Goal: Task Accomplishment & Management: Use online tool/utility

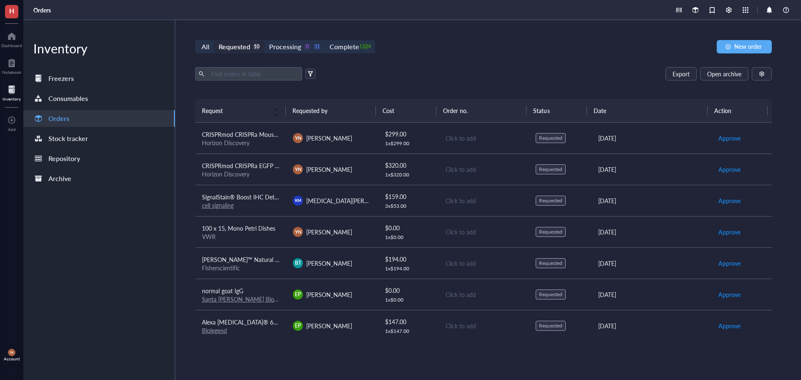
scroll to position [95, 0]
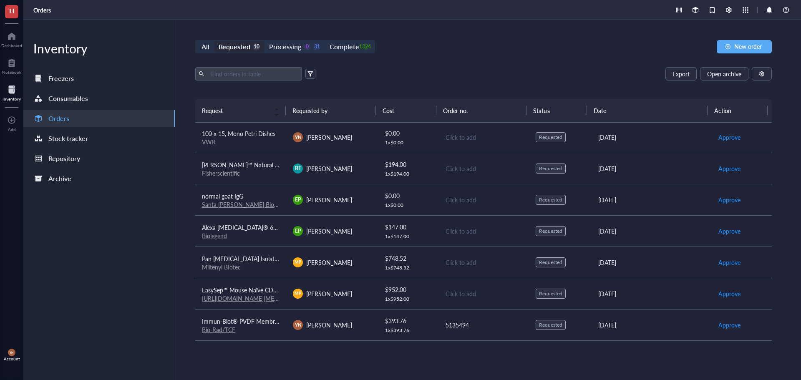
click at [262, 170] on div "Fisherscientific" at bounding box center [241, 173] width 78 height 8
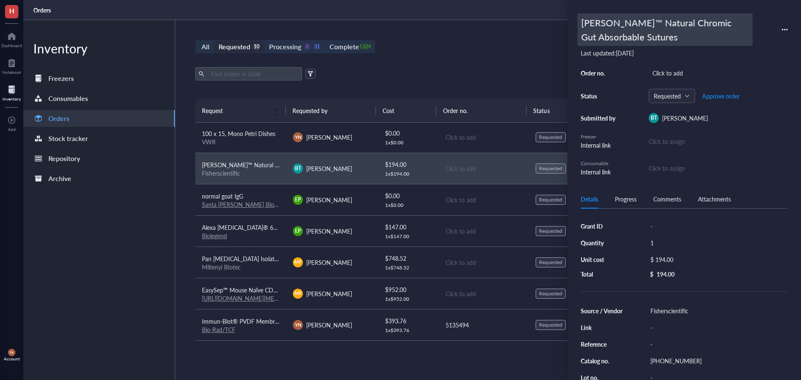
click at [616, 25] on div "[PERSON_NAME]™ Natural Chromic Gut Absorbable Sutures" at bounding box center [664, 29] width 175 height 33
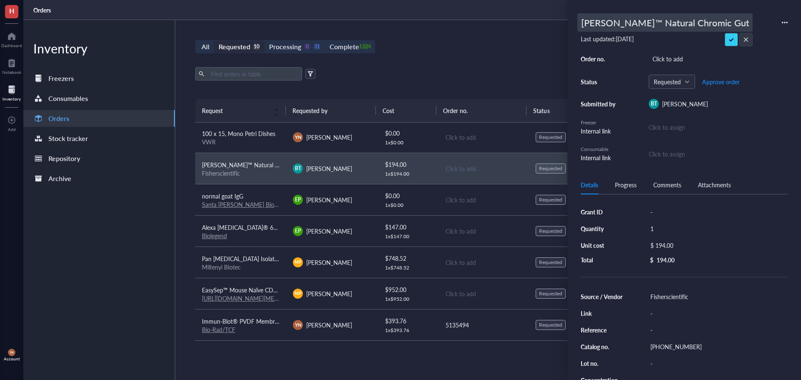
click at [640, 25] on input "[PERSON_NAME]™ Natural Chromic Gut Absorbable Sutures" at bounding box center [665, 23] width 174 height 18
type input "Med Vet International Dynarex Braided (Pga) Sutures, Absorbable, Synthetic, Vio…"
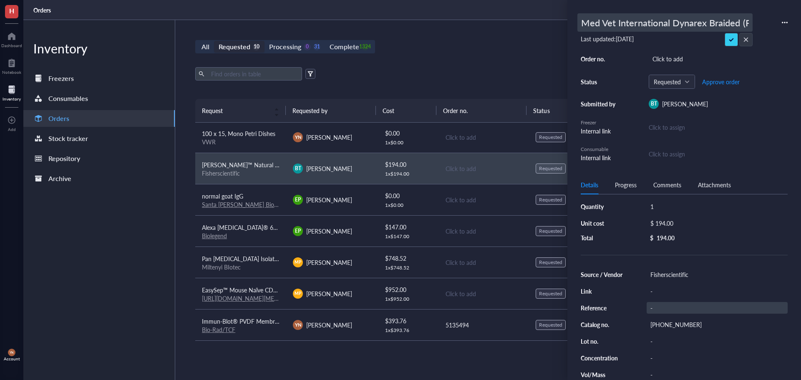
scroll to position [43, 0]
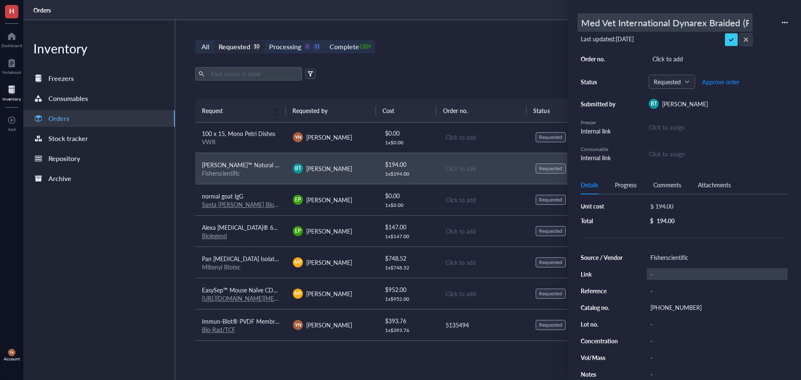
click at [674, 303] on div "Source / Vendor Fisherscientific Link - Reference - Catalog no. [PHONE_NUMBER] …" at bounding box center [684, 316] width 207 height 128
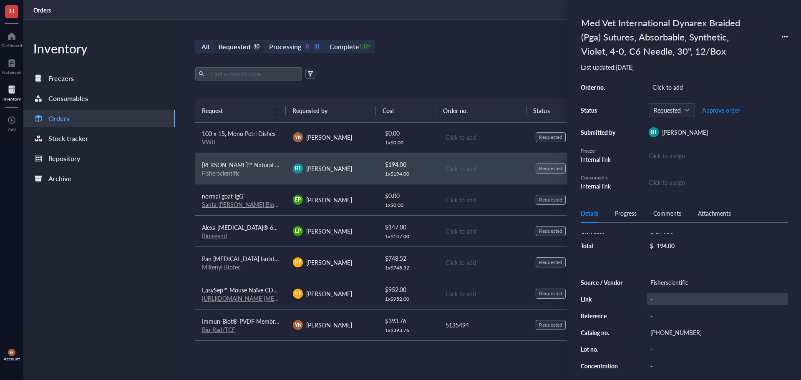
click at [674, 303] on div "-" at bounding box center [716, 299] width 141 height 12
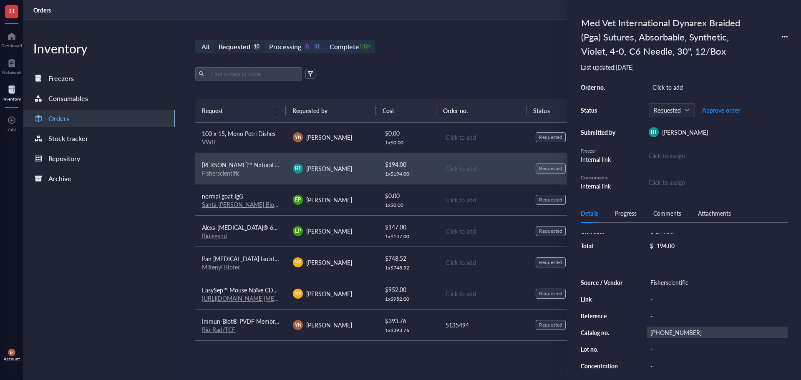
click at [667, 330] on div "[PHONE_NUMBER]" at bounding box center [716, 333] width 141 height 12
click at [670, 333] on input "10-Med Vet International Dynarex Braided (Pga) Sutures, Absorbable, Synthetic, …" at bounding box center [717, 332] width 140 height 11
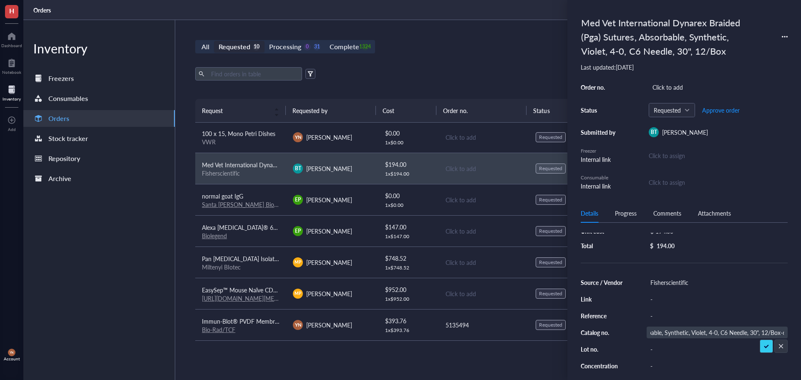
scroll to position [0, 0]
drag, startPoint x: 677, startPoint y: 332, endPoint x: 678, endPoint y: 337, distance: 5.2
click at [677, 333] on input "10-Med Vet International Dynarex Braided (Pga) Sutures, Absorbable, Synthetic, …" at bounding box center [717, 332] width 140 height 11
click at [678, 334] on input "10-Med Vet International Dynarex Braided (Pga) Sutures, Absorbable, Synthetic, …" at bounding box center [717, 332] width 140 height 11
paste input "[PHONE_NUMBER]"
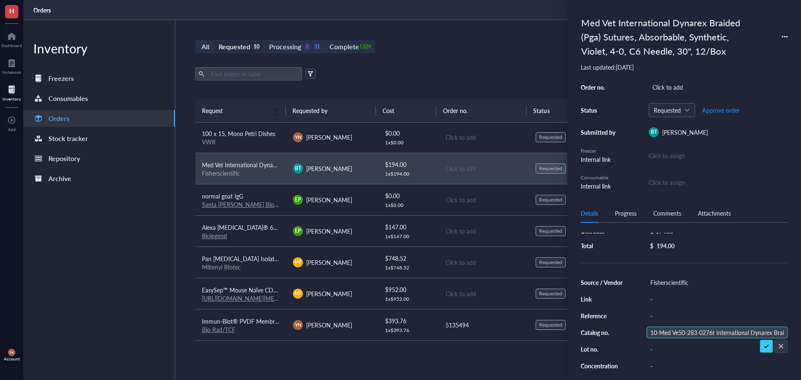
click at [678, 333] on input "10-Med Ve50-283-0276t International Dynarex Braided (Pga) Sutures, Absorbable, …" at bounding box center [717, 332] width 140 height 11
paste input "[PHONE_NUMBER]"
type input "[PHONE_NUMBER]"
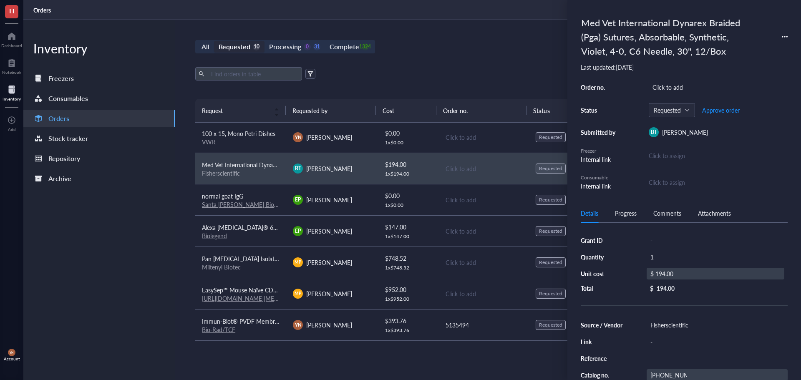
click at [669, 275] on div "$ 194.00" at bounding box center [715, 274] width 138 height 12
click at [669, 275] on input "194.00" at bounding box center [725, 274] width 118 height 13
type input "66.6"
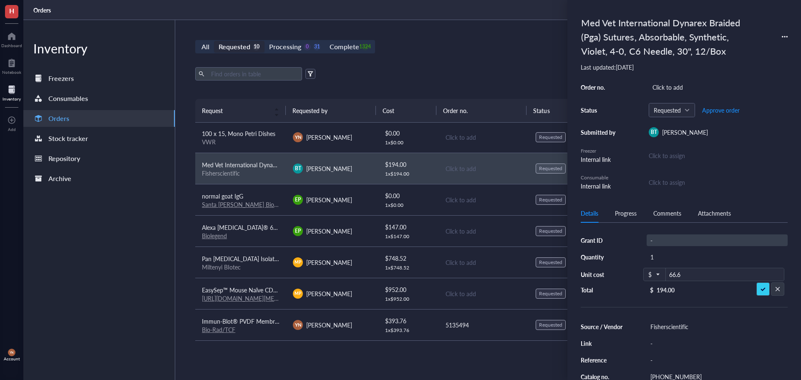
click at [657, 239] on div "-" at bounding box center [716, 240] width 141 height 12
type input "r"
type input "RO1"
click at [689, 88] on div "Click to add" at bounding box center [718, 87] width 139 height 12
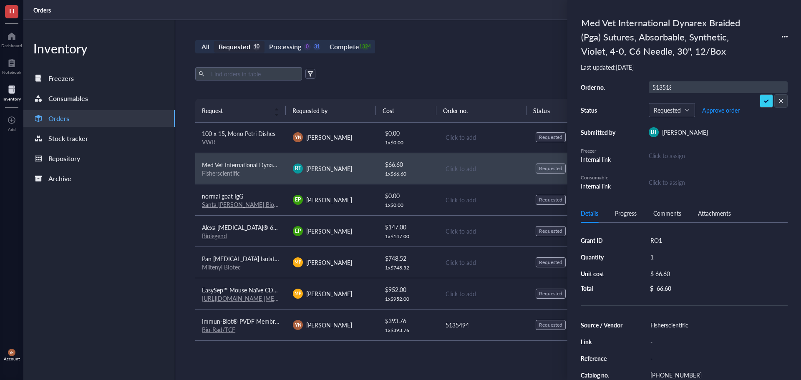
type input "5135184"
click at [460, 61] on div "All Requested 10 Processing 0 31 Complete 1324 New order Export Open archive Re…" at bounding box center [483, 200] width 616 height 360
